Goal: Task Accomplishment & Management: Manage account settings

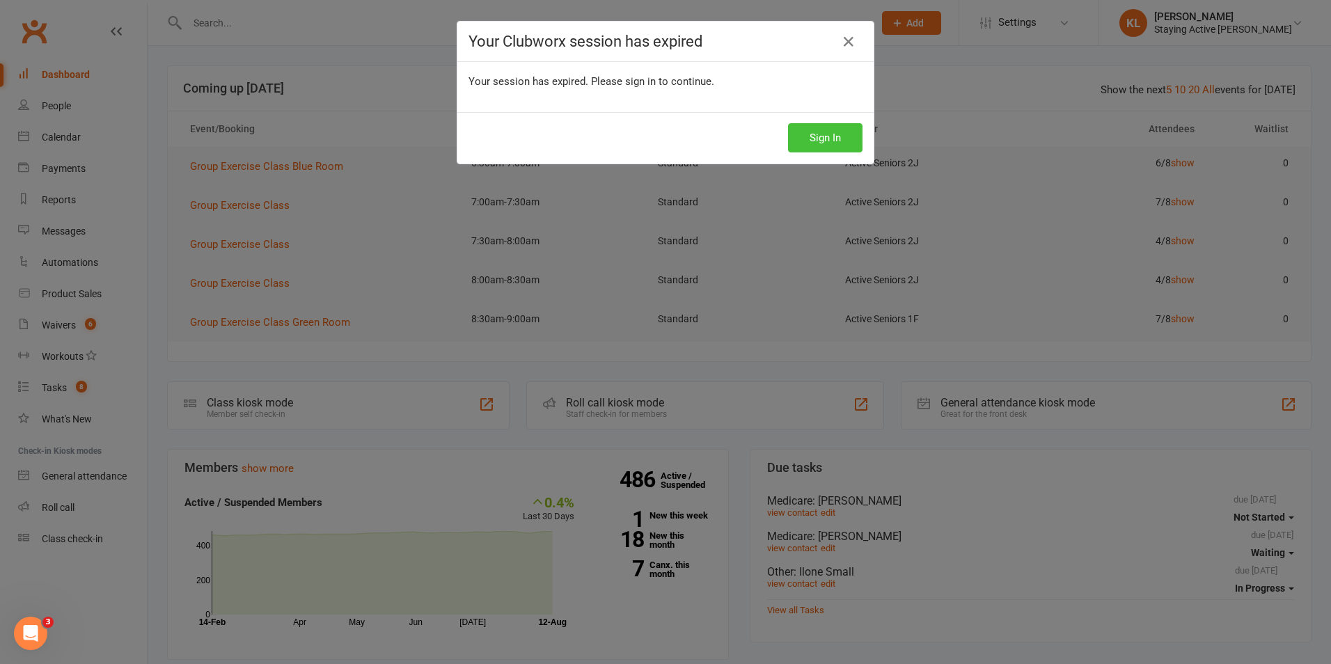
click at [822, 136] on button "Sign In" at bounding box center [825, 137] width 74 height 29
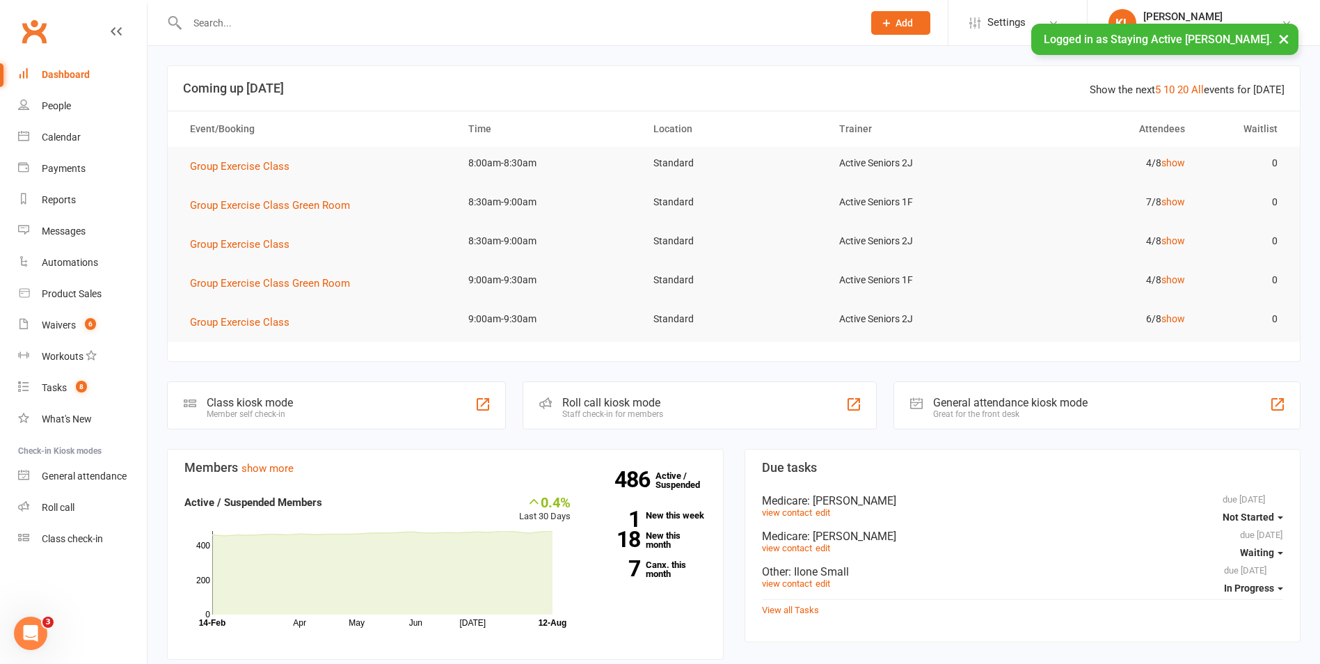
click at [220, 16] on input "text" at bounding box center [518, 22] width 670 height 19
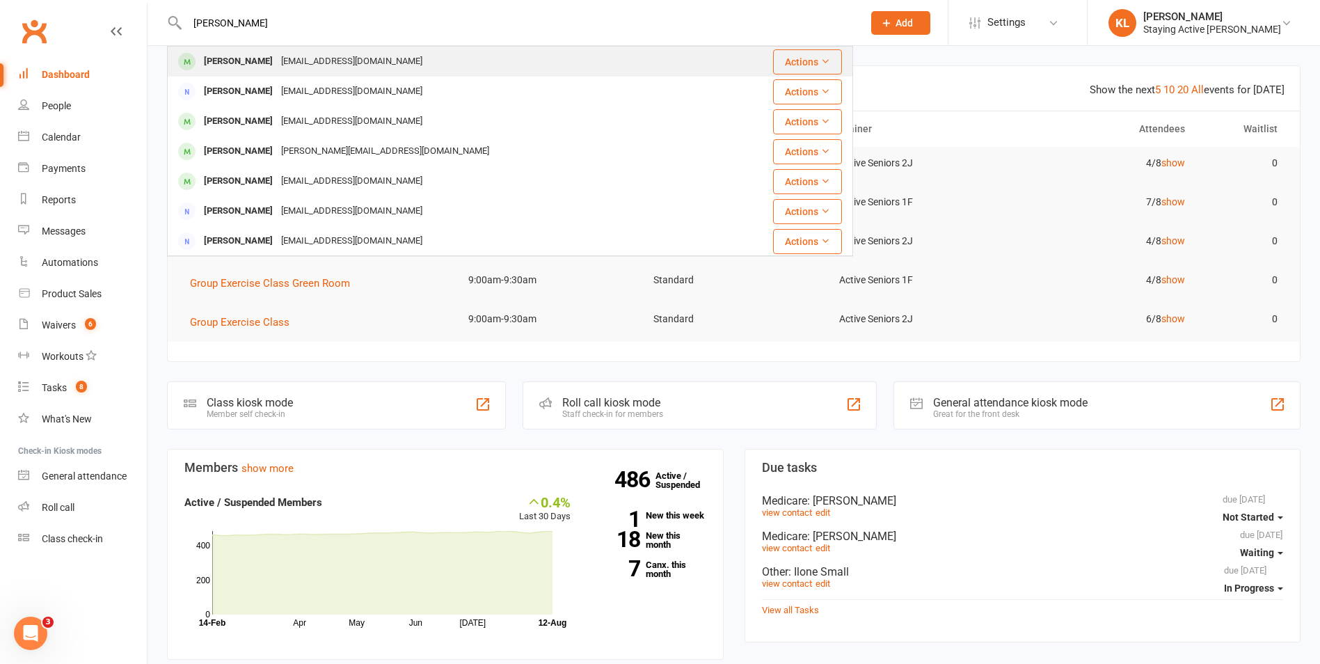
type input "[PERSON_NAME]"
click at [251, 61] on div "[PERSON_NAME]" at bounding box center [238, 62] width 77 height 20
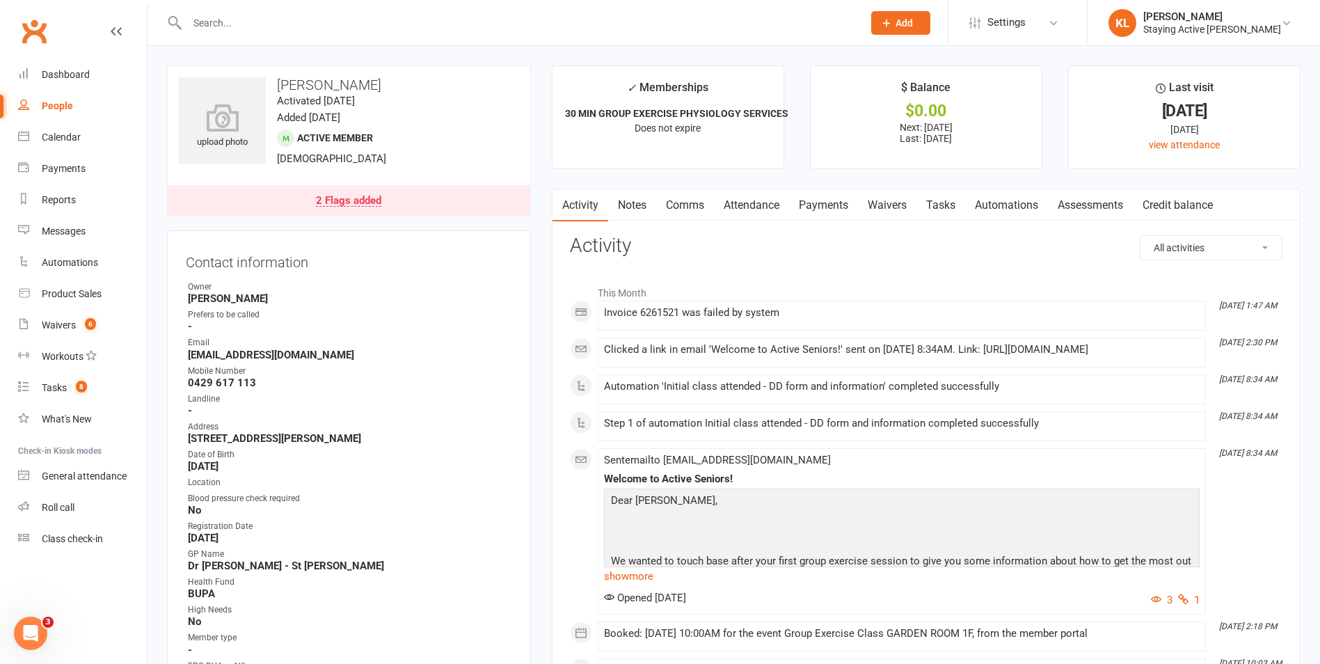
click at [832, 256] on h3 "Activity" at bounding box center [926, 246] width 713 height 22
click at [789, 251] on h3 "Activity" at bounding box center [926, 246] width 713 height 22
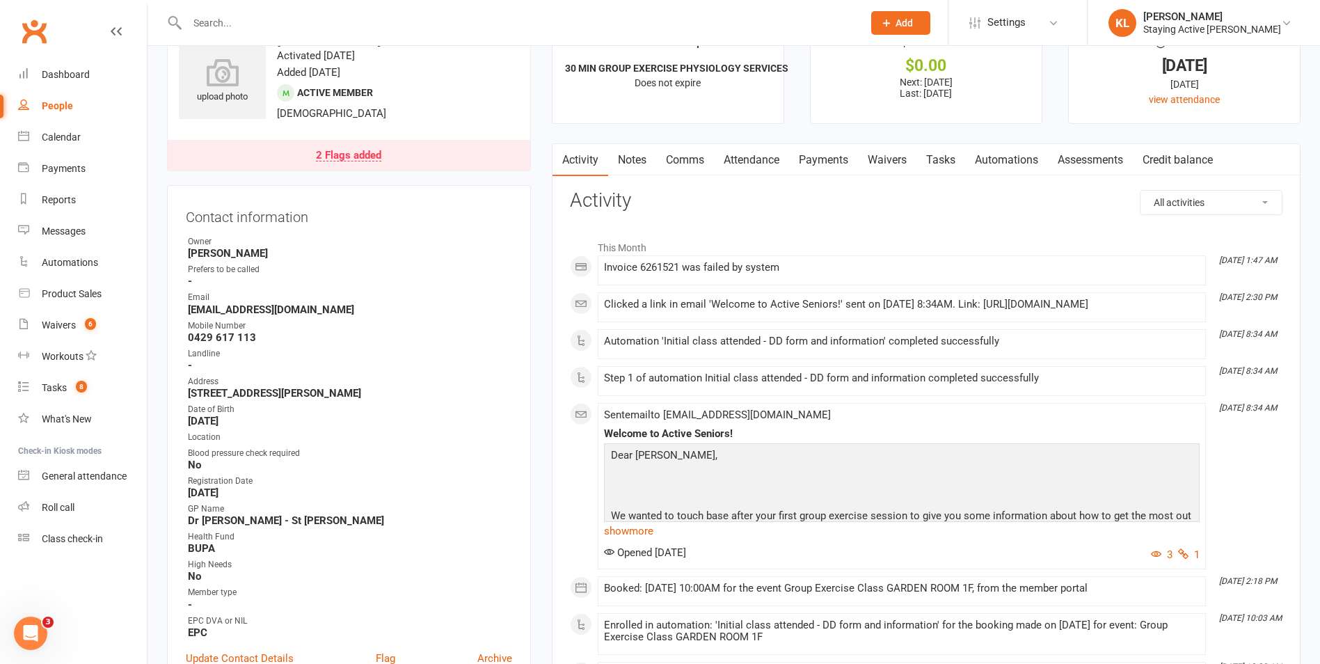
scroll to position [70, 0]
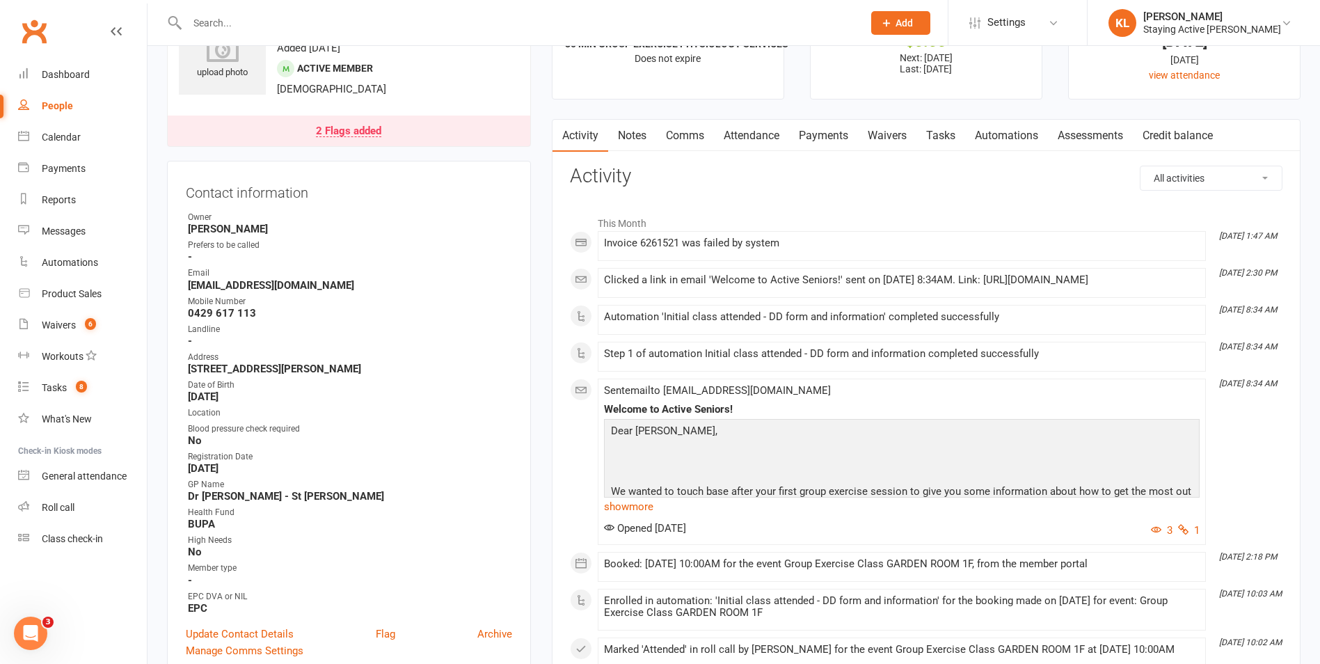
click at [636, 136] on link "Notes" at bounding box center [632, 136] width 48 height 32
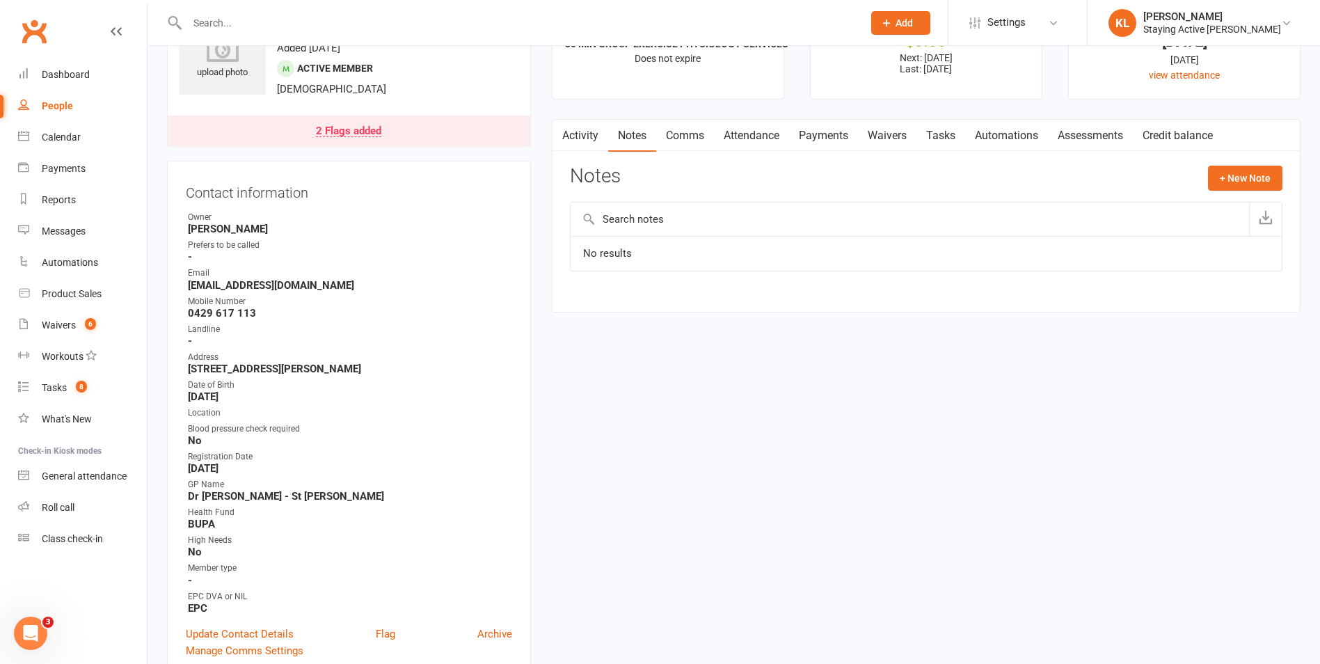
click at [874, 137] on link "Waivers" at bounding box center [887, 136] width 58 height 32
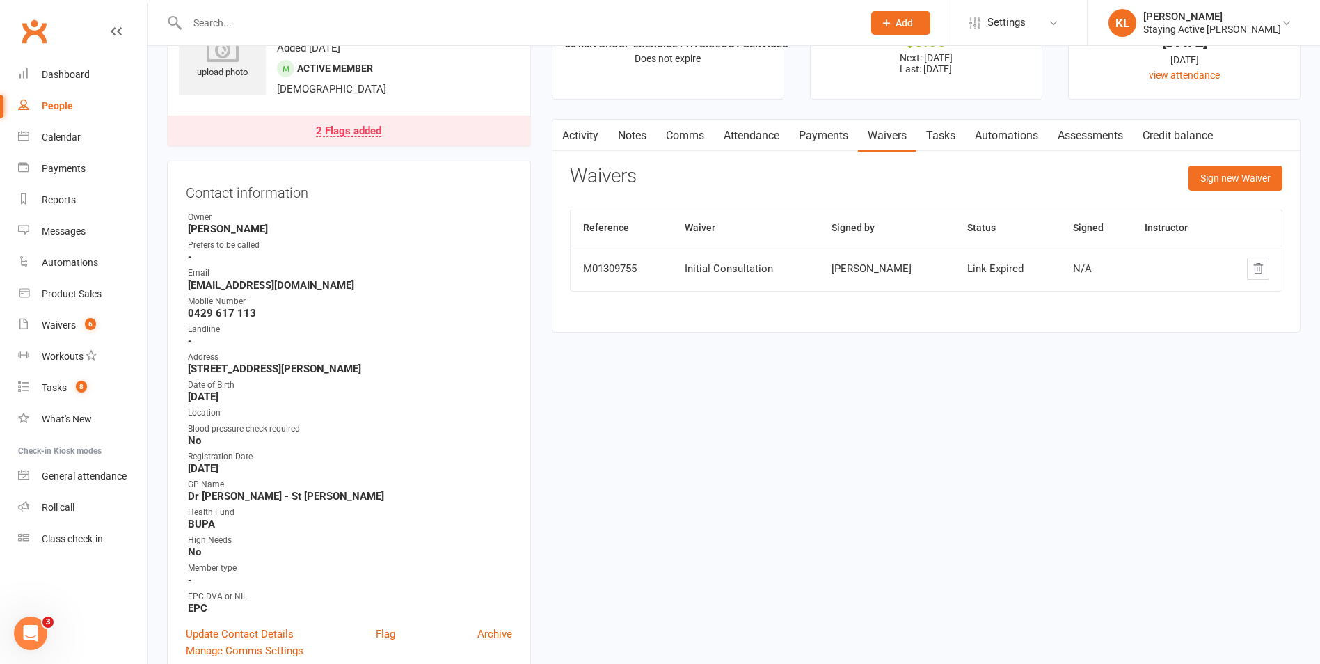
click at [583, 145] on link "Activity" at bounding box center [581, 136] width 56 height 32
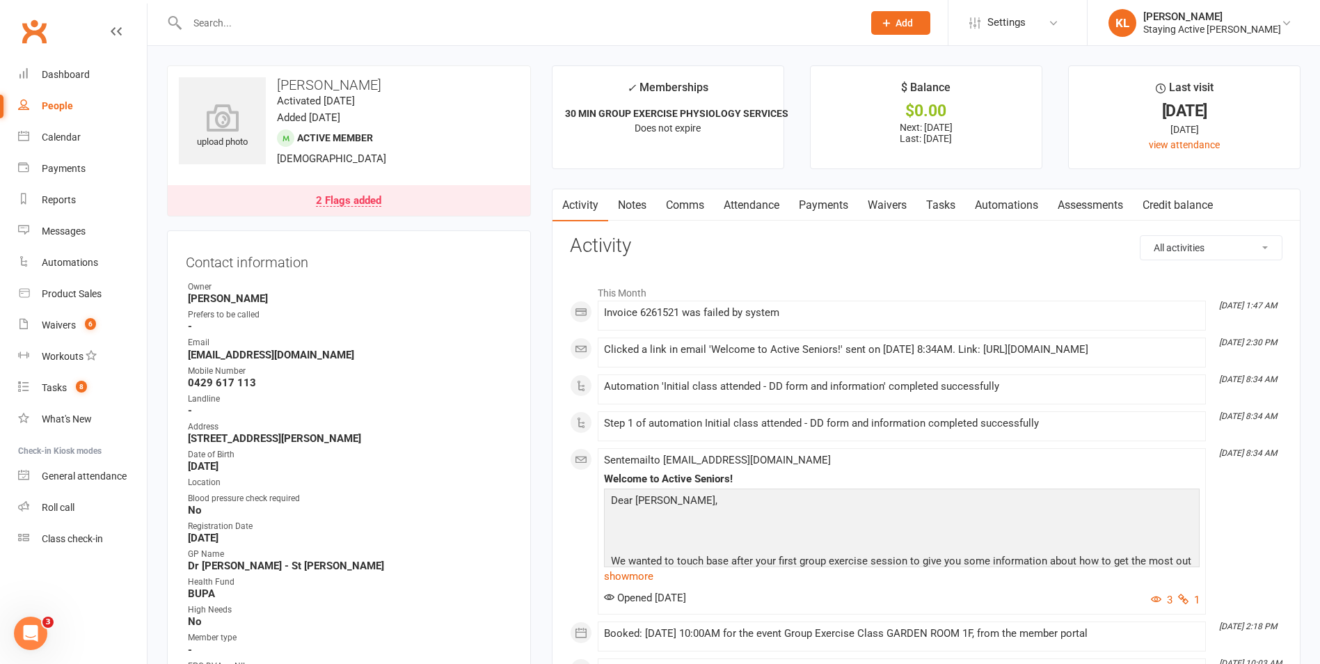
click at [744, 216] on link "Attendance" at bounding box center [751, 205] width 75 height 32
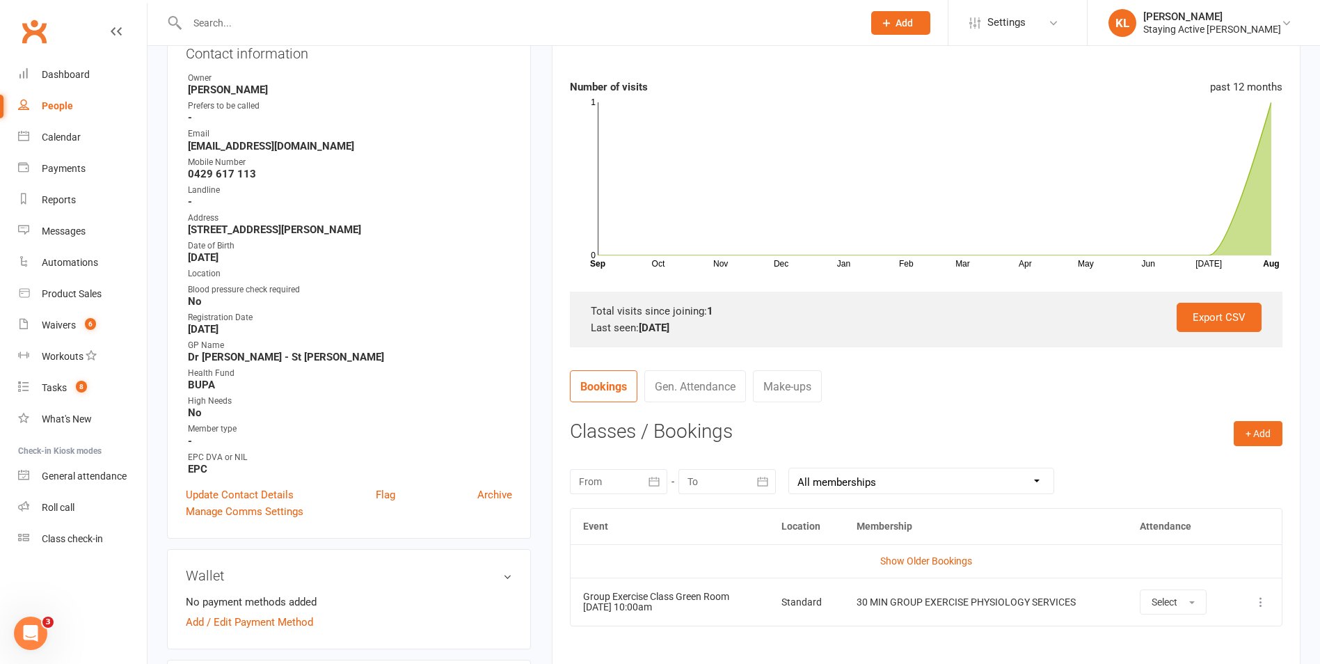
scroll to position [418, 0]
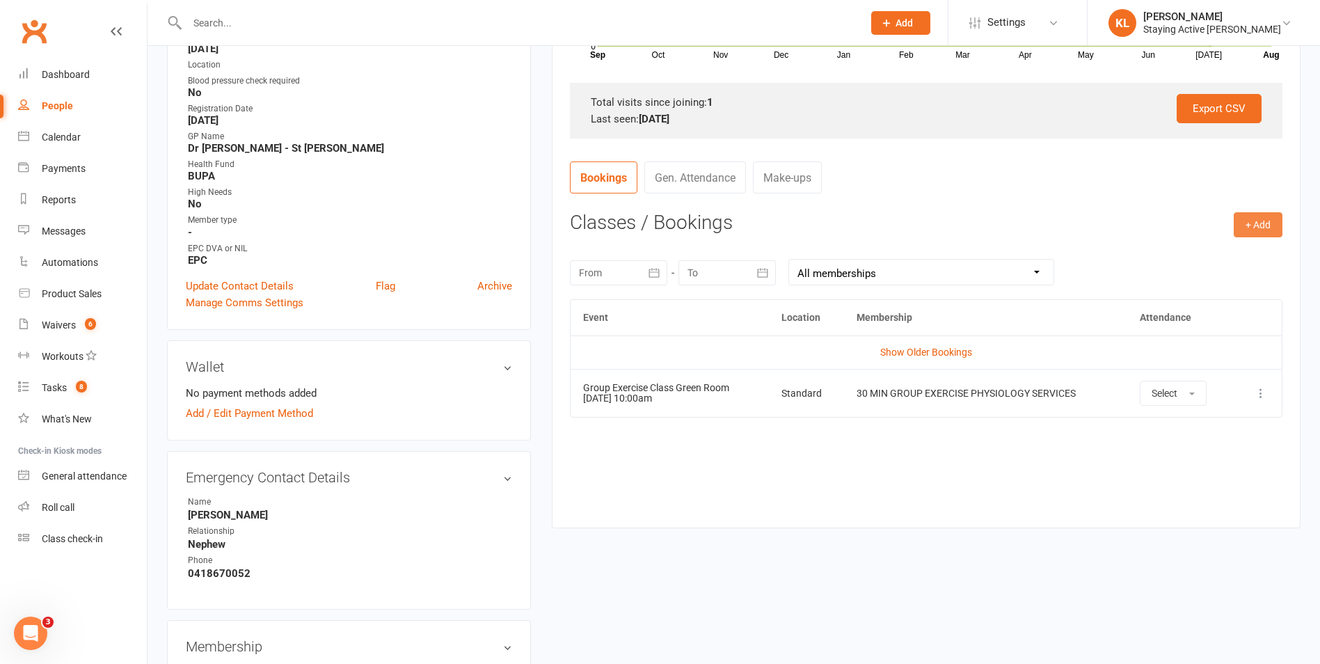
click at [1252, 228] on button "+ Add" at bounding box center [1258, 224] width 49 height 25
click at [1227, 261] on link "Book Event" at bounding box center [1213, 256] width 138 height 28
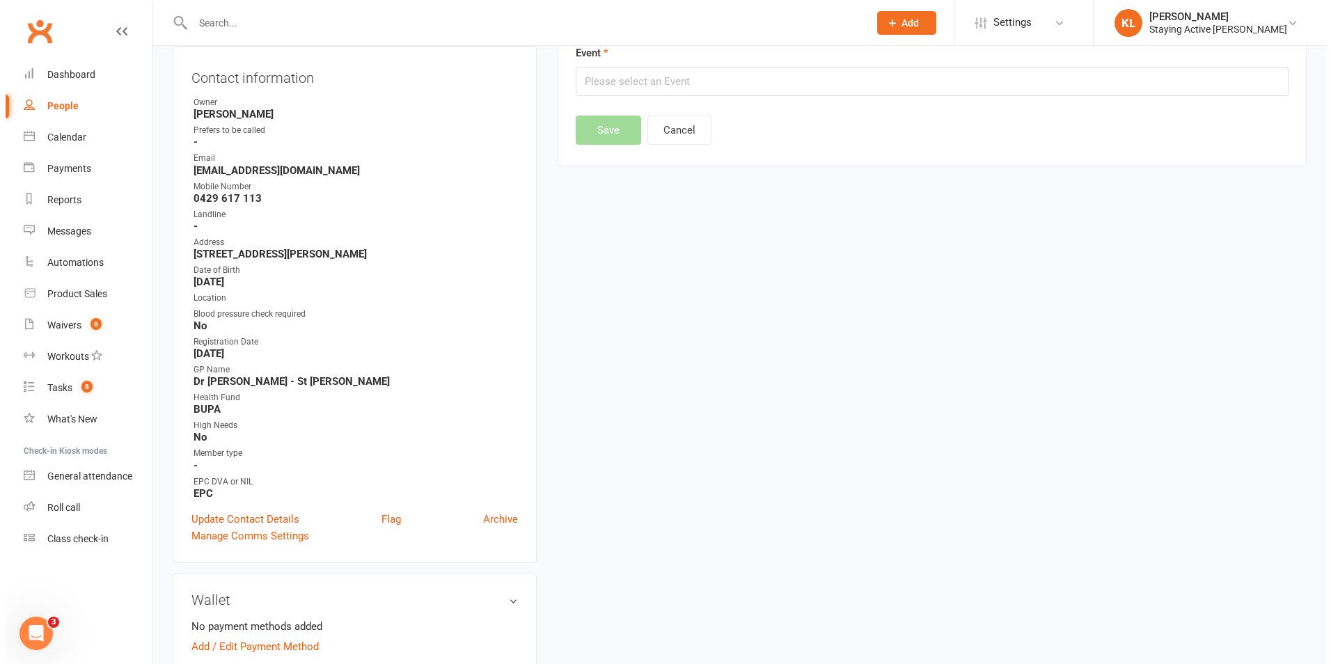
scroll to position [119, 0]
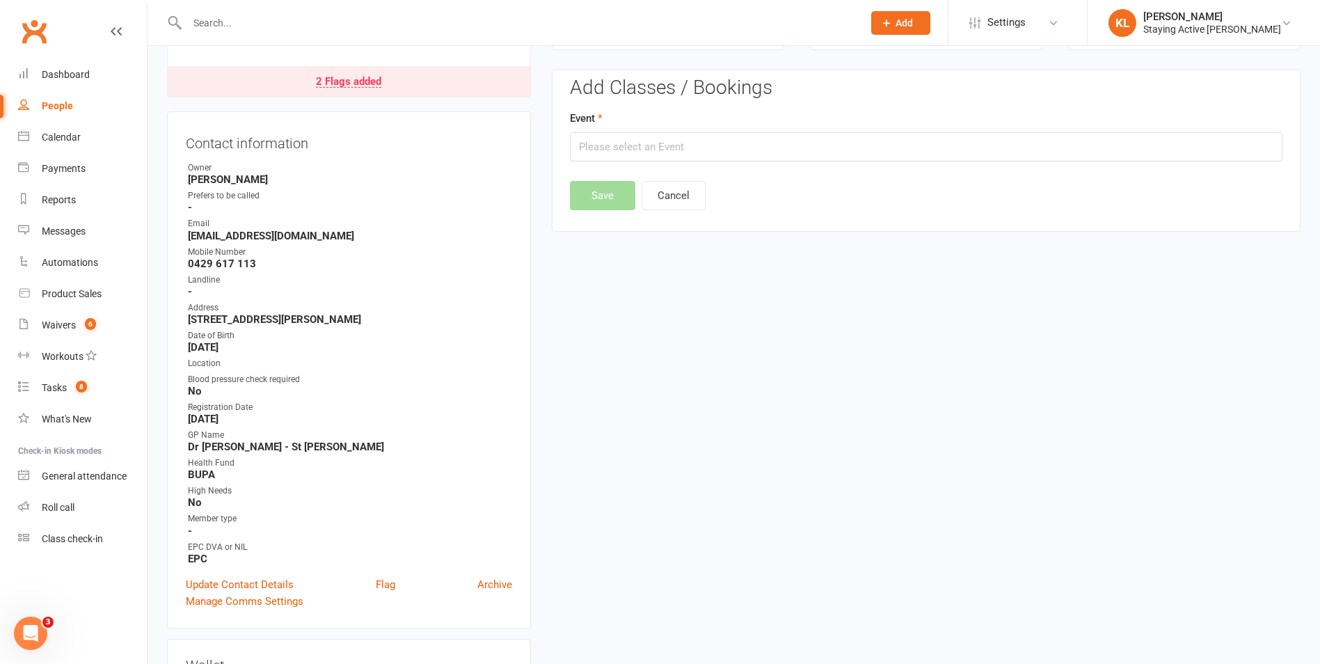
click at [634, 164] on div "Add Classes / Bookings Event Save Cancel" at bounding box center [926, 143] width 713 height 133
click at [634, 161] on div "Add Classes / Bookings Event Save Cancel" at bounding box center [926, 143] width 713 height 133
click at [632, 155] on input "text" at bounding box center [926, 146] width 713 height 29
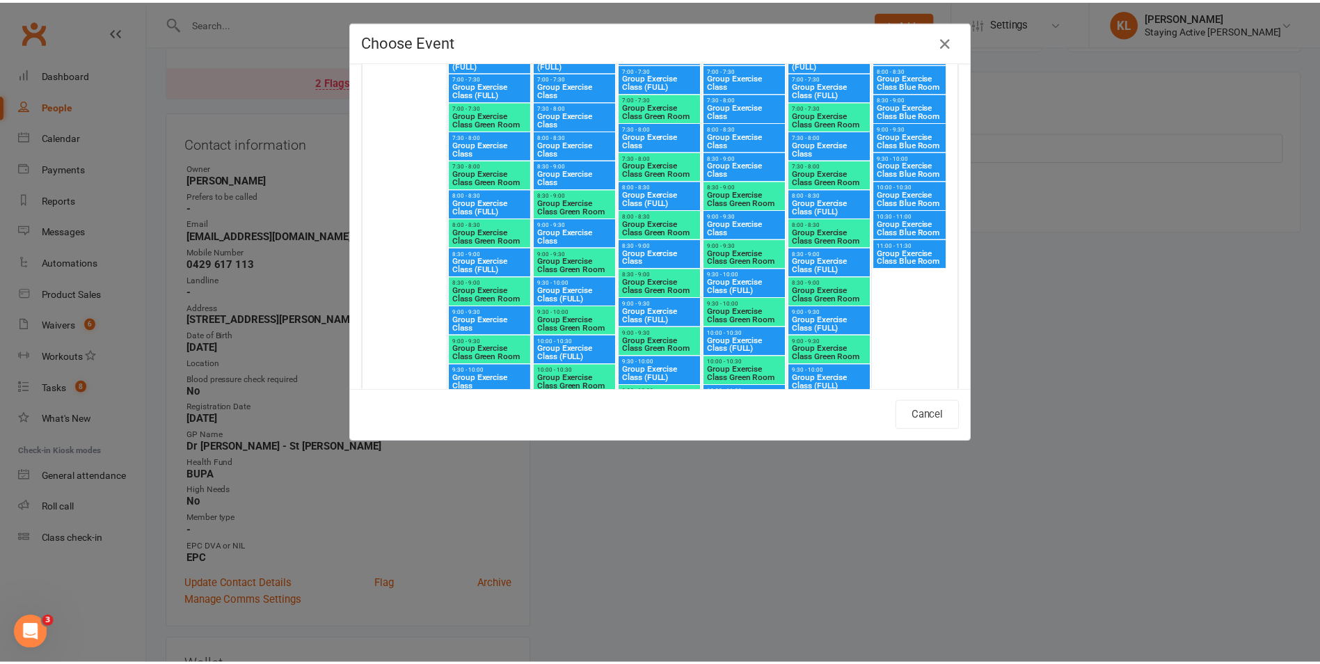
scroll to position [3132, 0]
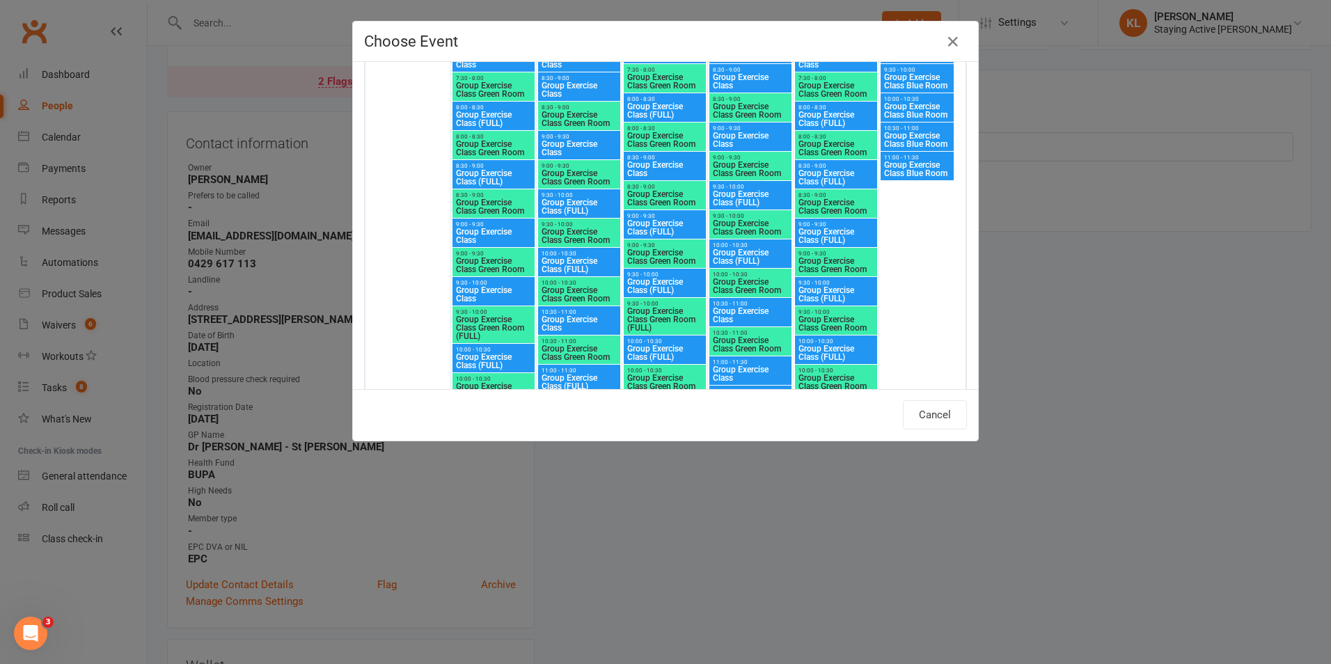
click at [560, 298] on span "Group Exercise Class Green Room" at bounding box center [579, 294] width 77 height 17
type input "Group Exercise Class Green Room - [DATE] 10:00:00 AM"
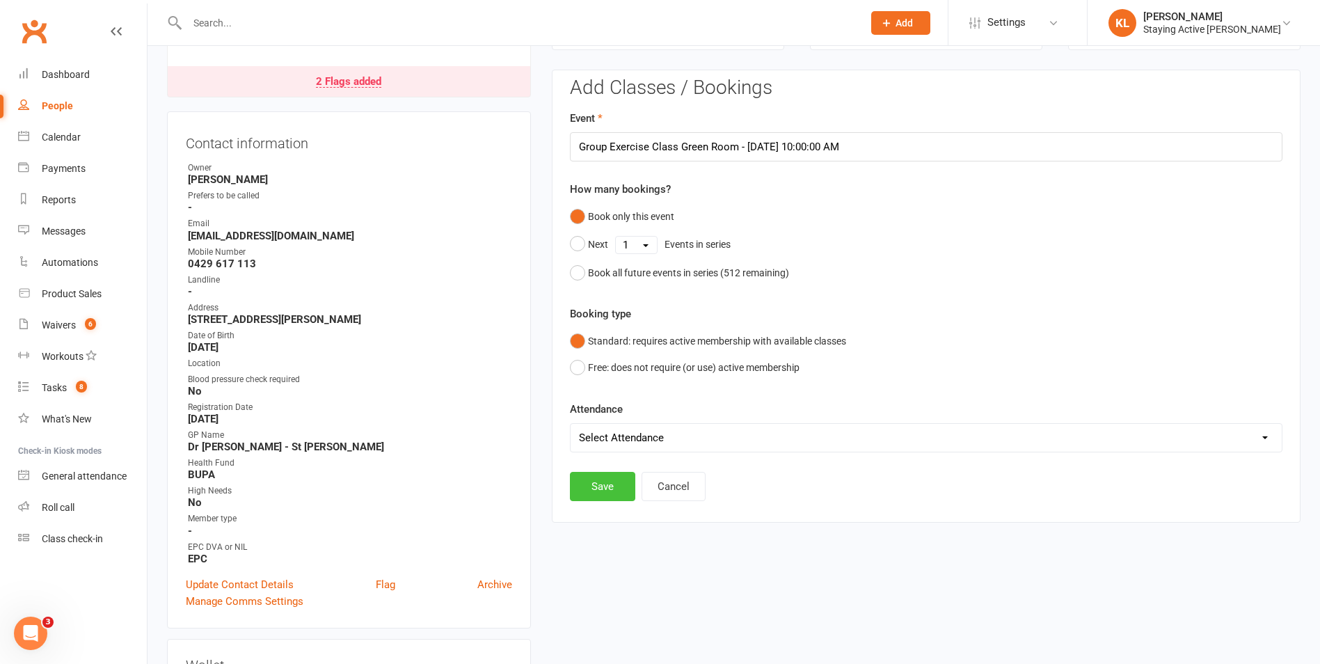
click at [602, 484] on button "Save" at bounding box center [602, 486] width 65 height 29
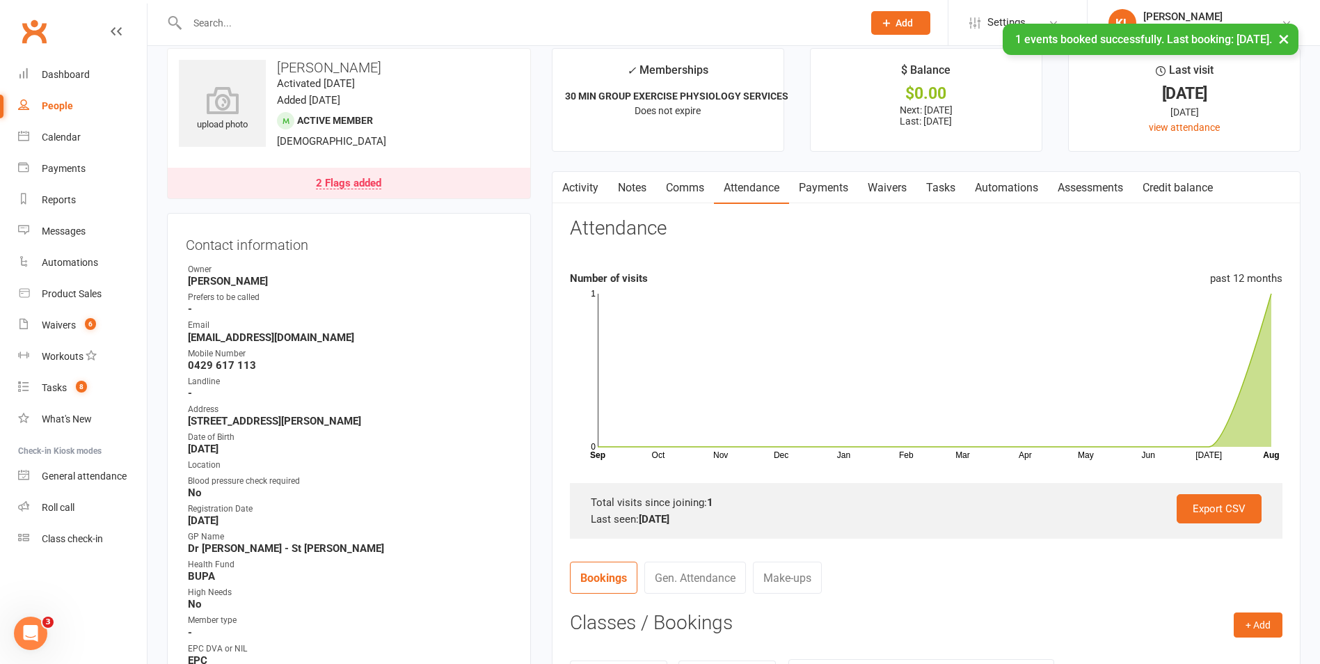
scroll to position [0, 0]
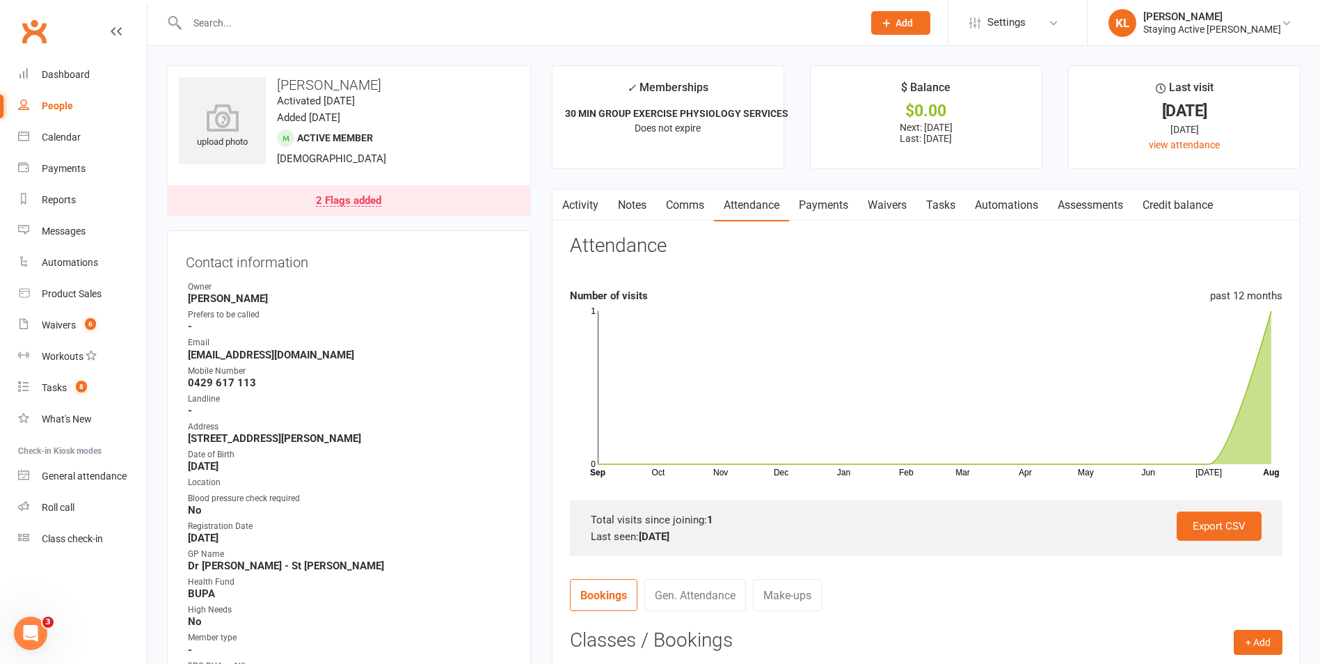
click at [880, 207] on link "Waivers" at bounding box center [887, 205] width 58 height 32
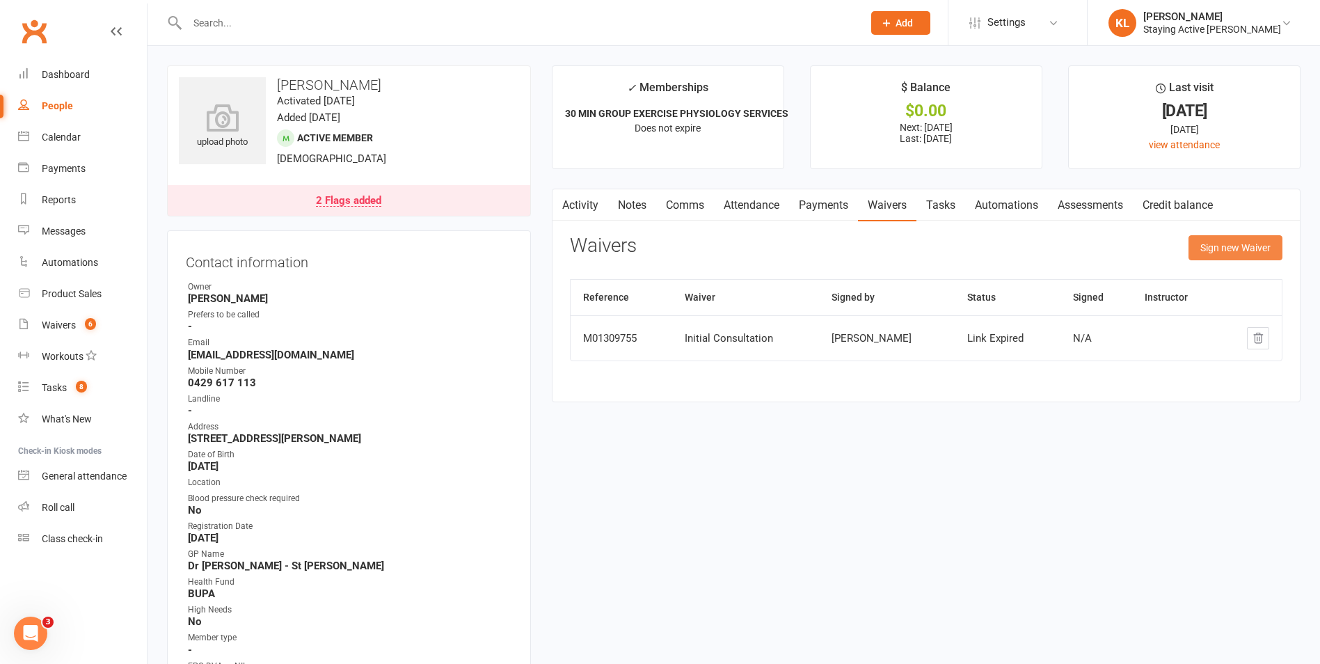
click at [1221, 252] on button "Sign new Waiver" at bounding box center [1236, 247] width 94 height 25
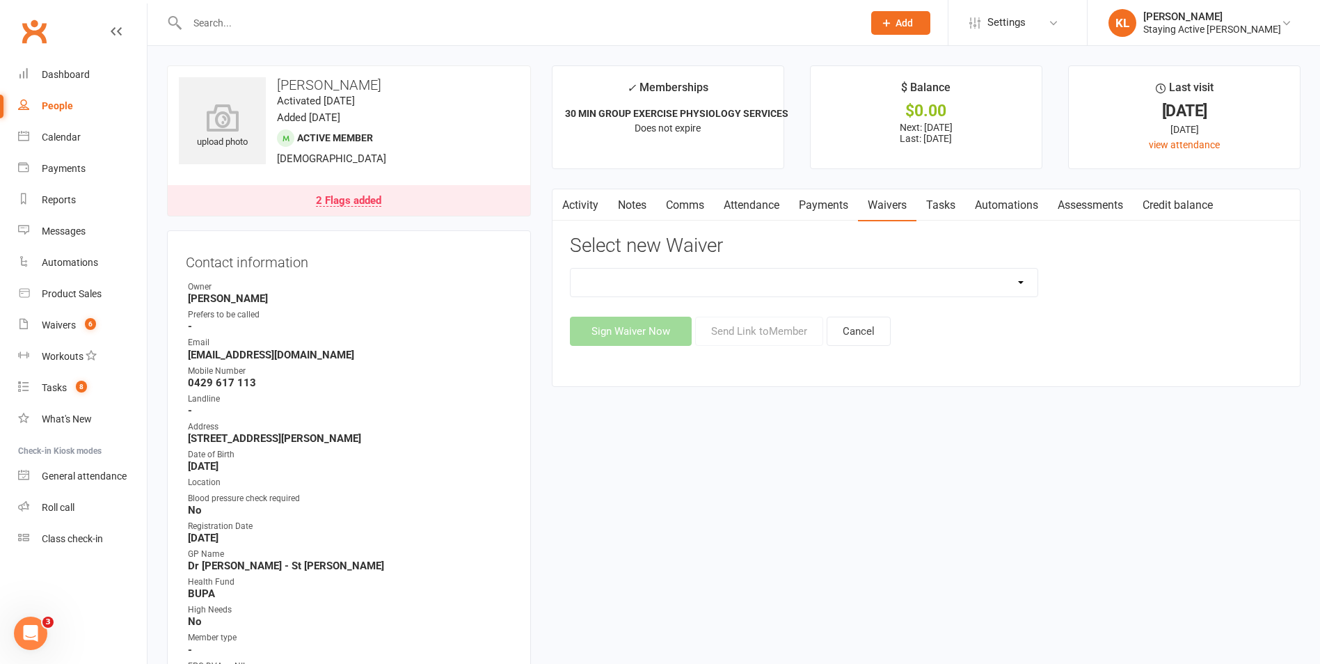
click at [707, 288] on select "Blood pressure checks and assumption of risk Direct Debit Payment Authority Ini…" at bounding box center [804, 283] width 467 height 28
select select "1175"
click at [571, 269] on select "Blood pressure checks and assumption of risk Direct Debit Payment Authority Ini…" at bounding box center [804, 283] width 467 height 28
click at [762, 335] on button "Send Link to Member" at bounding box center [759, 331] width 128 height 29
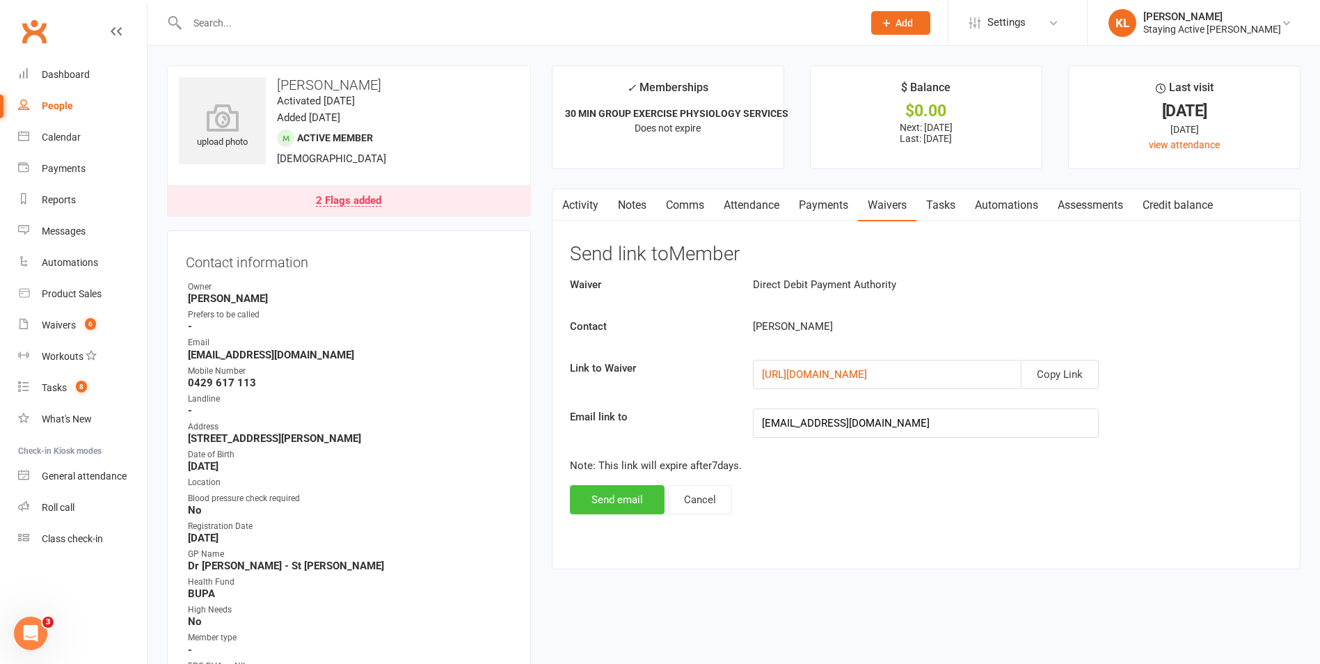
click at [625, 498] on button "Send email" at bounding box center [617, 499] width 95 height 29
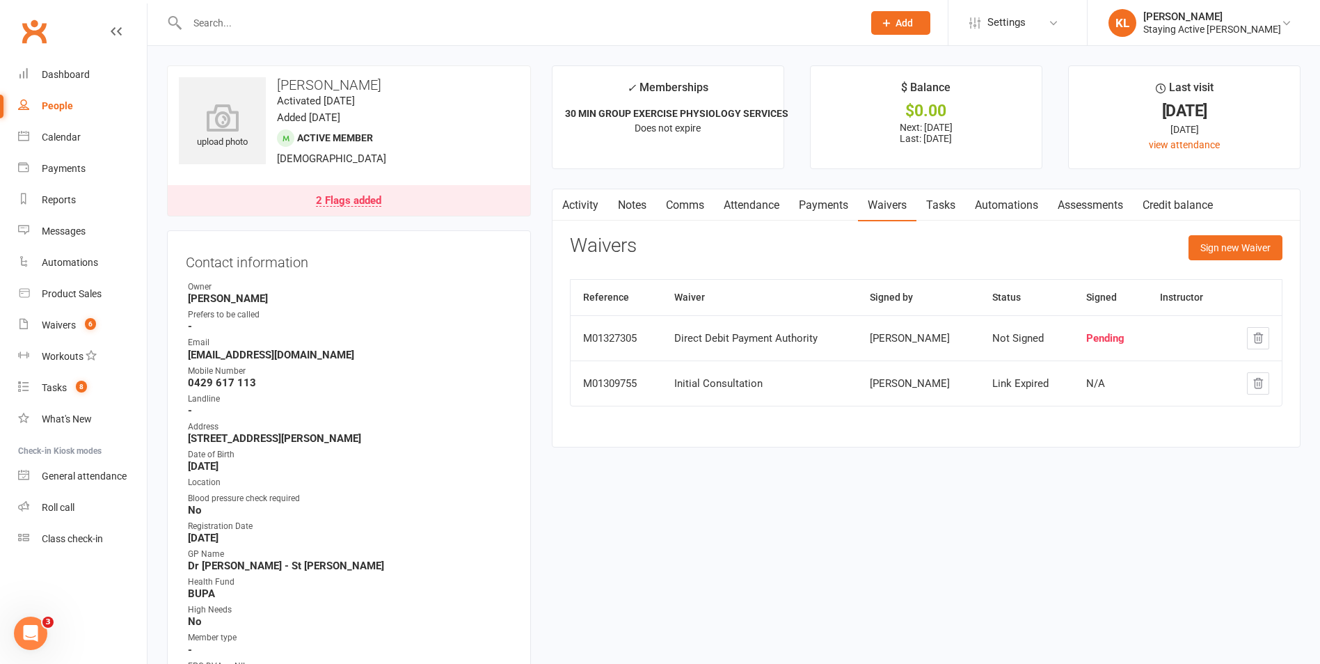
click at [315, 199] on link "2 Flags added" at bounding box center [349, 200] width 363 height 31
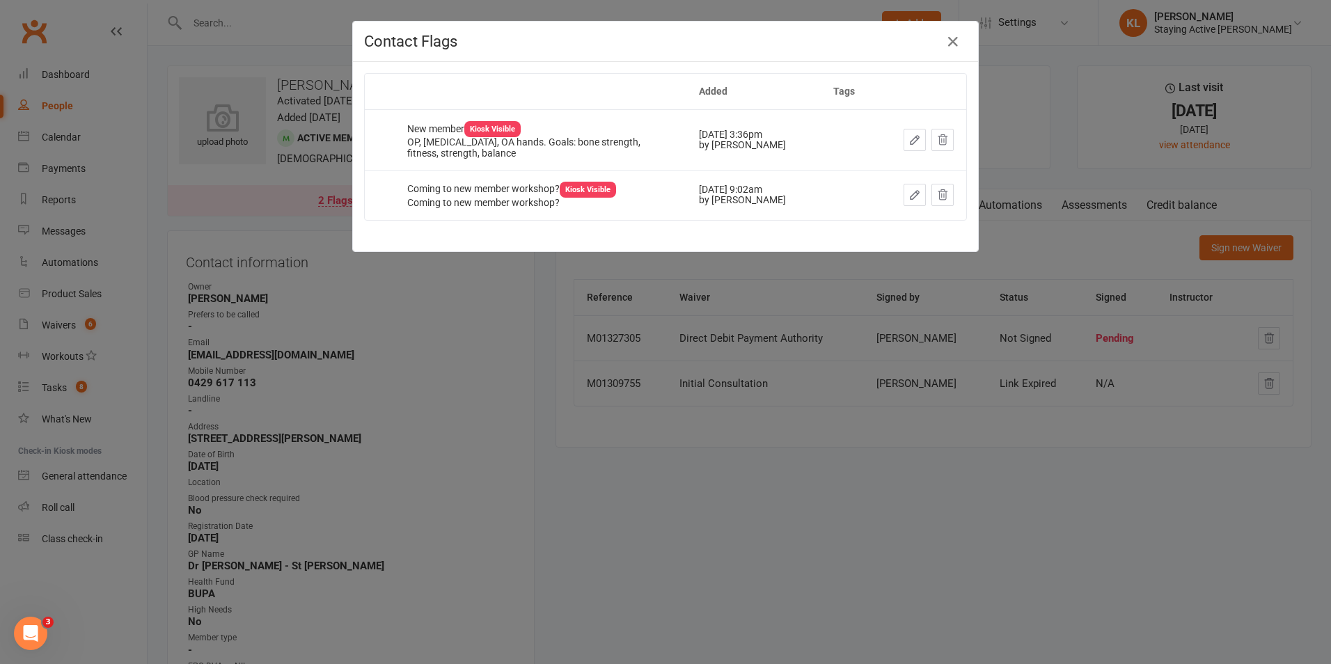
click at [305, 271] on div "Contact Flags Added Tags New member Kiosk Visible OP, [MEDICAL_DATA], OA hands.…" at bounding box center [665, 332] width 1331 height 664
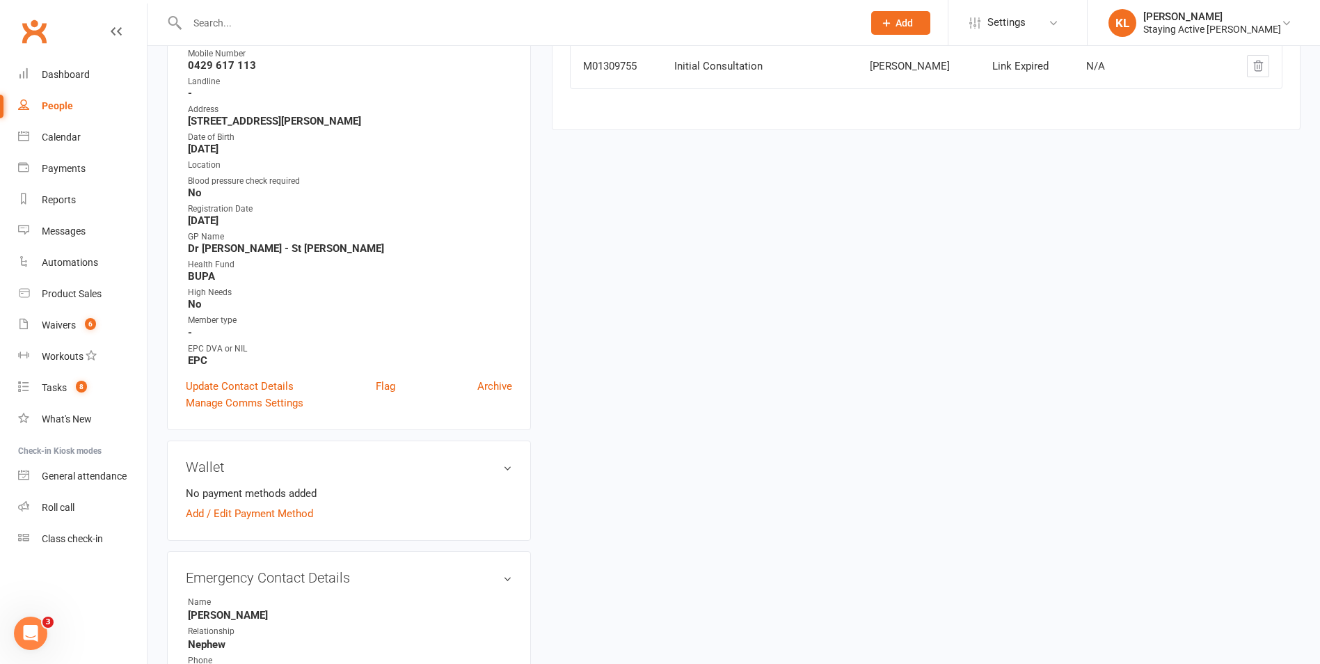
scroll to position [348, 0]
